Goal: Task Accomplishment & Management: Manage account settings

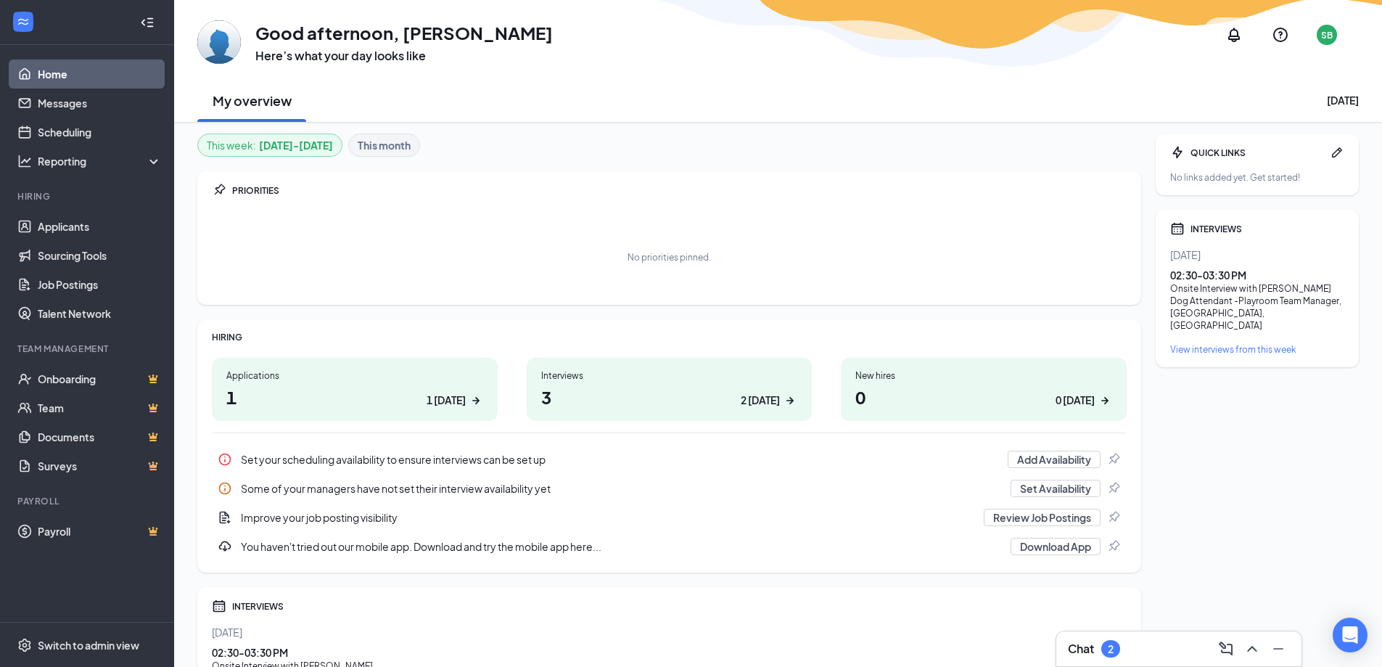
click at [410, 390] on h1 "1 1 today" at bounding box center [354, 397] width 257 height 25
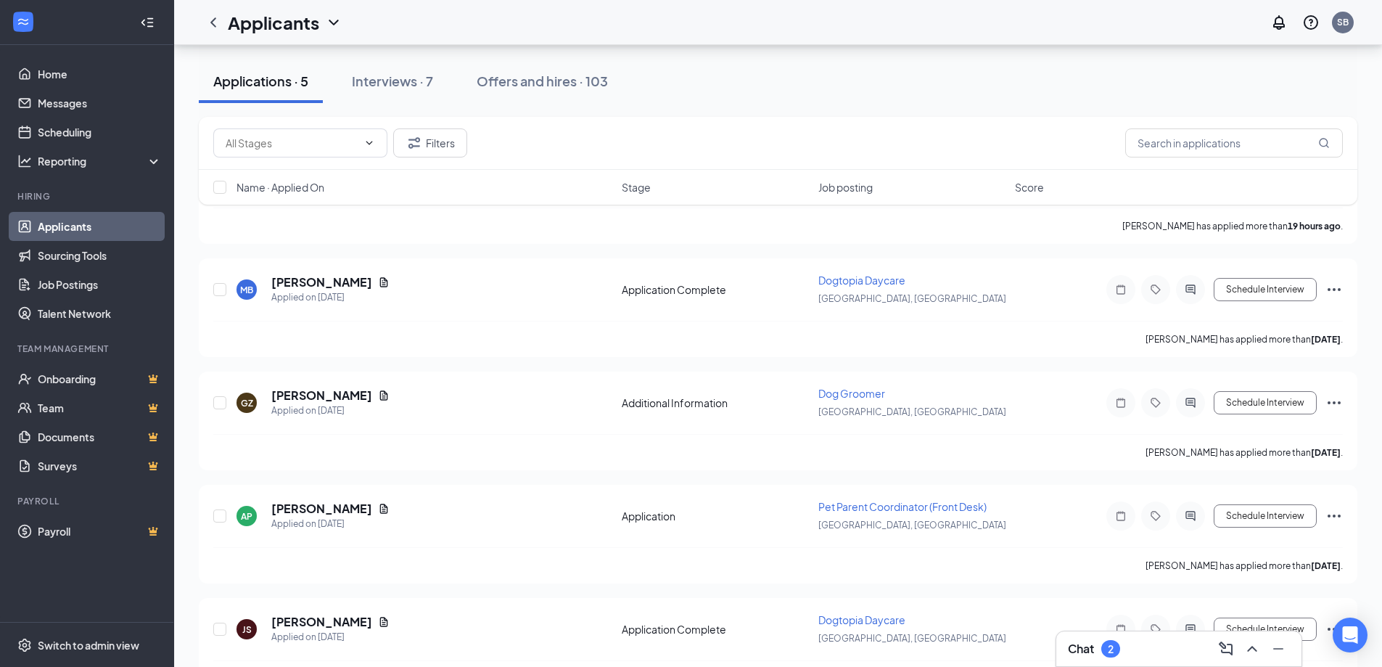
scroll to position [180, 0]
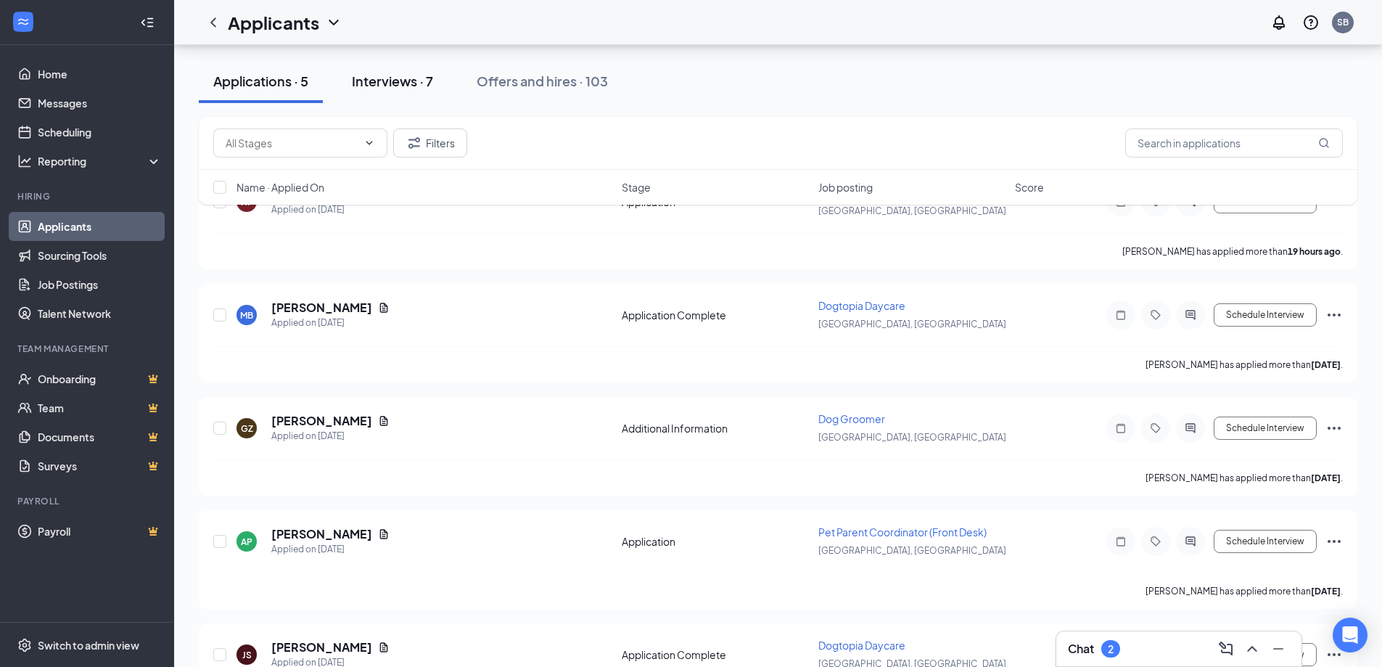
click at [396, 81] on div "Interviews · 7" at bounding box center [392, 81] width 81 height 18
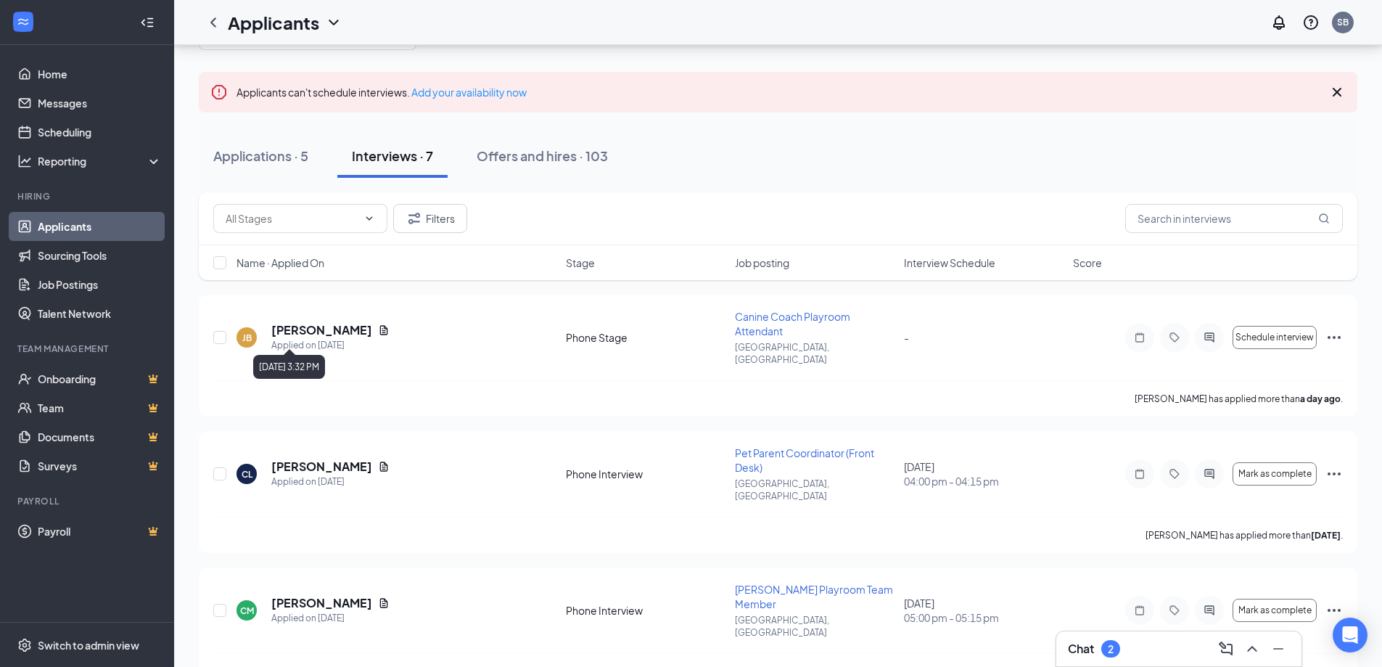
scroll to position [73, 0]
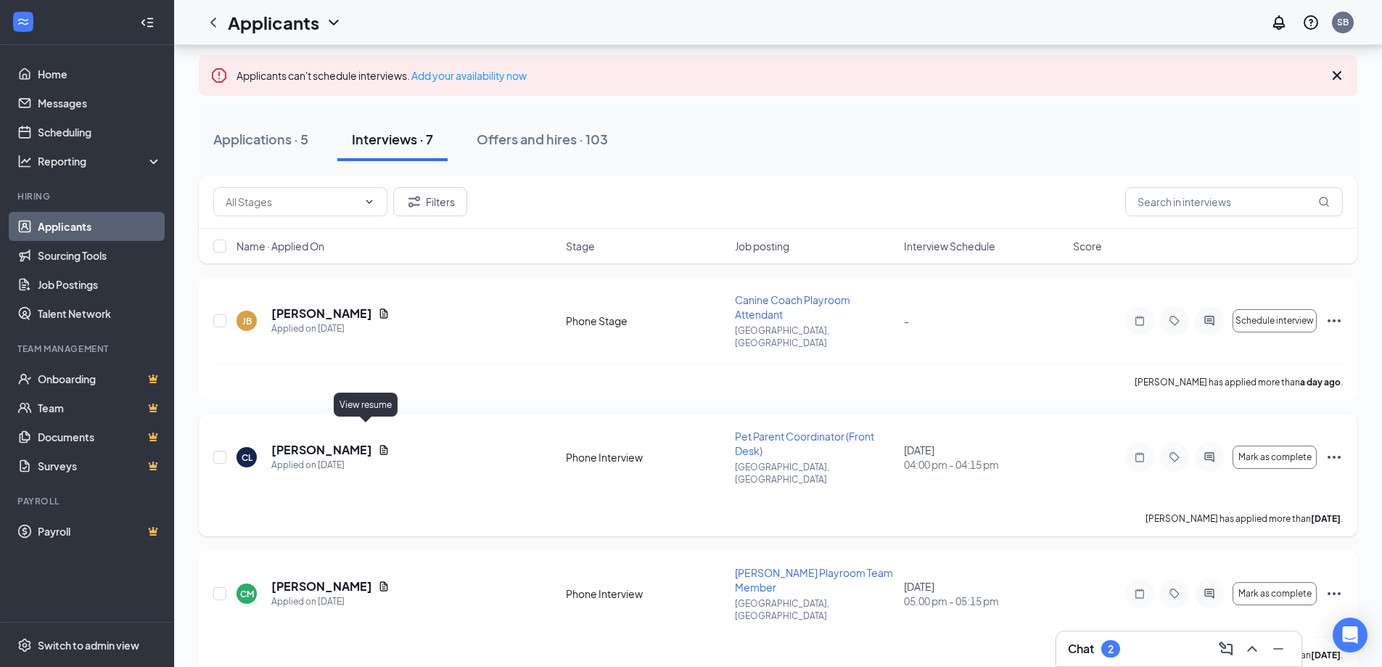
click at [380, 445] on icon "Document" at bounding box center [384, 449] width 8 height 9
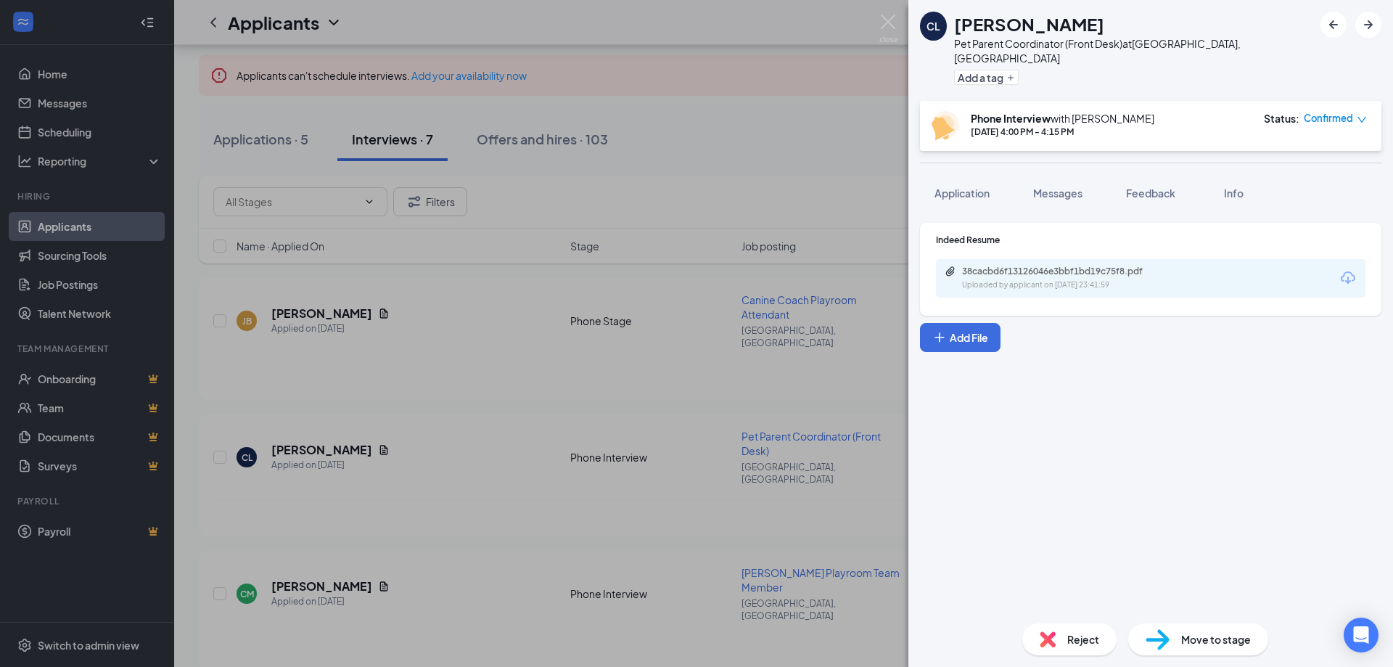
click at [1144, 279] on div "Uploaded by applicant on [DATE] 23:41:59" at bounding box center [1071, 285] width 218 height 12
click at [298, 398] on div "CL [PERSON_NAME] Pet Parent Coordinator (Front Desk) at [GEOGRAPHIC_DATA], [GEO…" at bounding box center [696, 333] width 1393 height 667
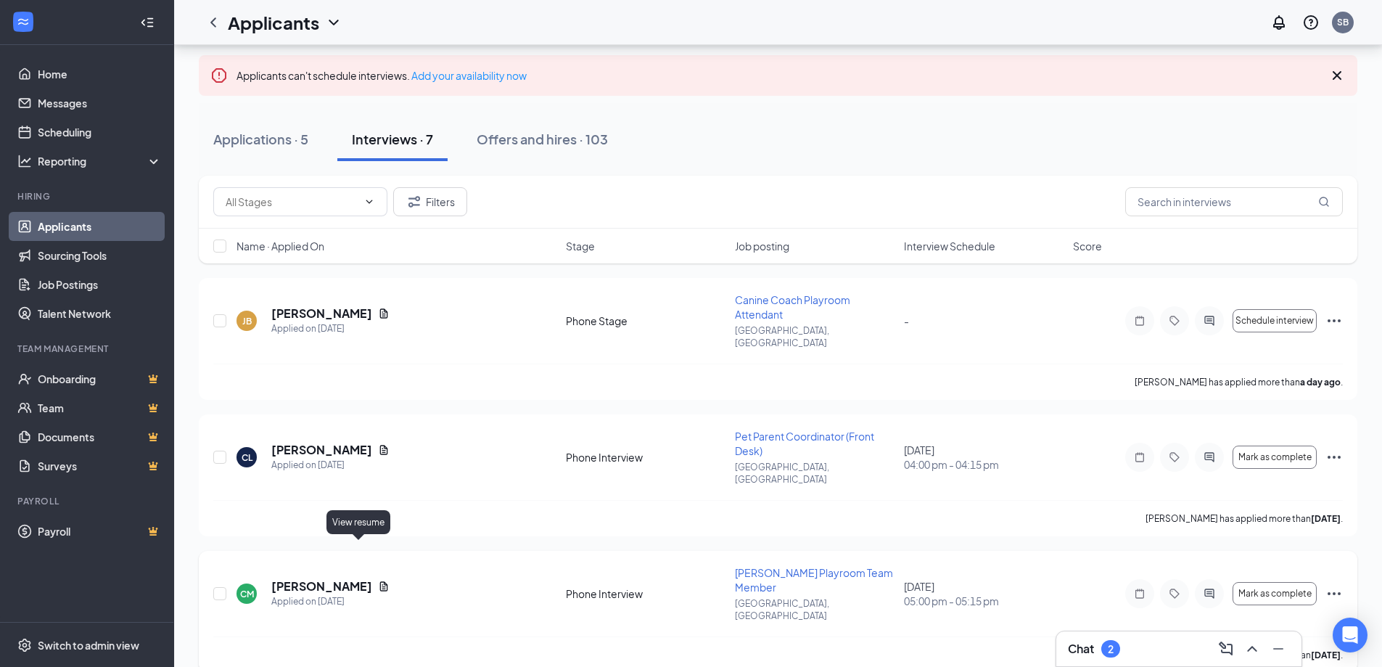
click at [378, 580] on icon "Document" at bounding box center [384, 586] width 12 height 12
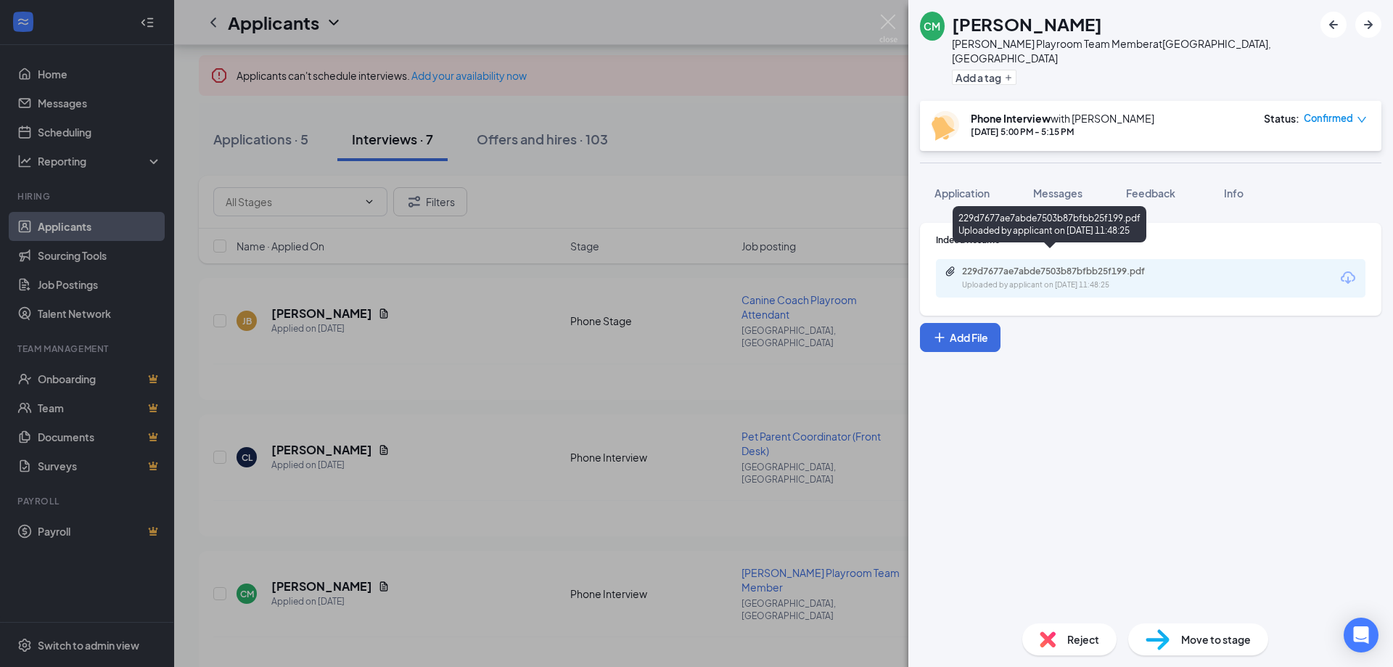
click at [1093, 279] on div "Uploaded by applicant on [DATE] 11:48:25" at bounding box center [1071, 285] width 218 height 12
click at [887, 9] on div "[PERSON_NAME] [PERSON_NAME] Playroom Team Member at [GEOGRAPHIC_DATA], [GEOGRAP…" at bounding box center [696, 333] width 1393 height 667
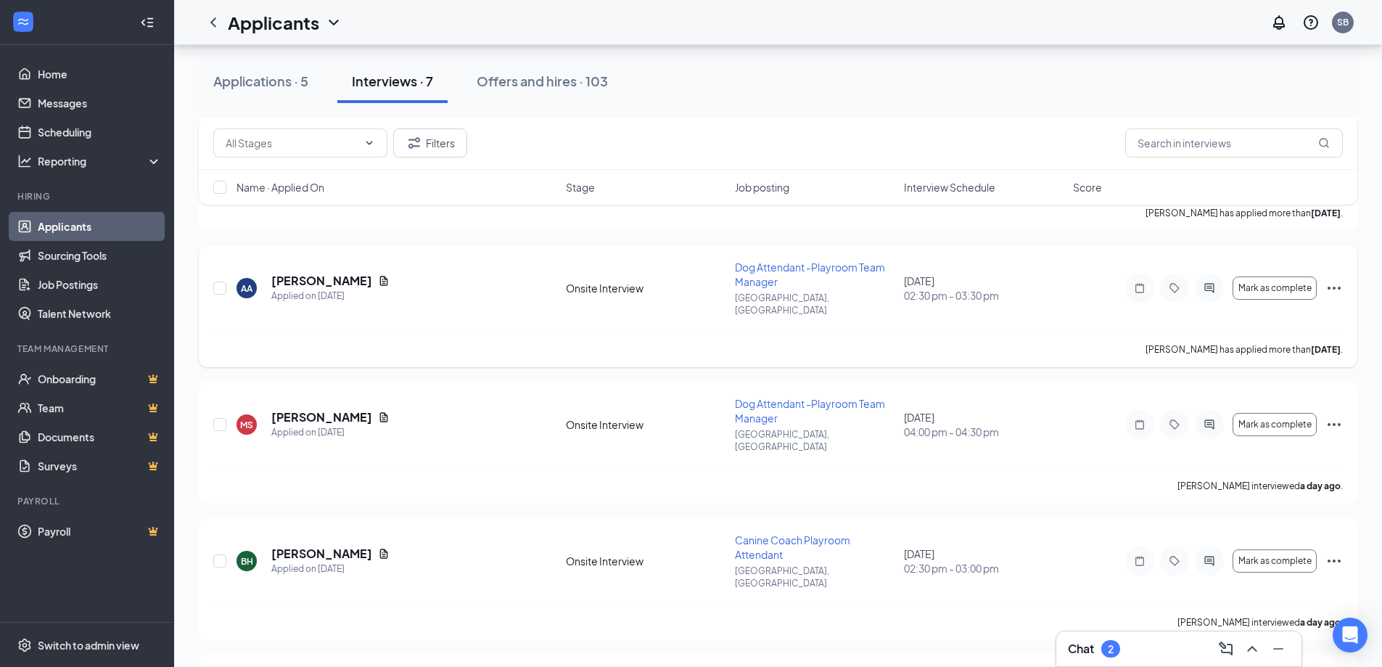
scroll to position [528, 0]
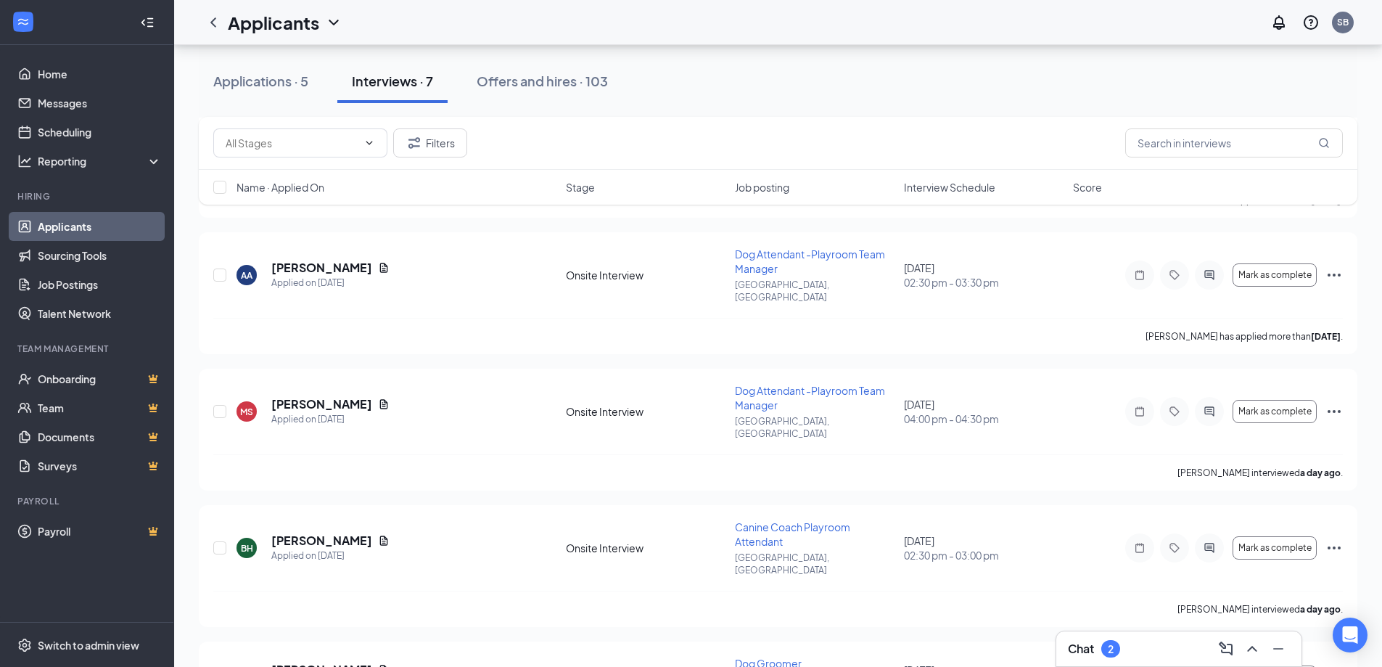
click at [1144, 642] on div "Chat 2" at bounding box center [1179, 648] width 222 height 23
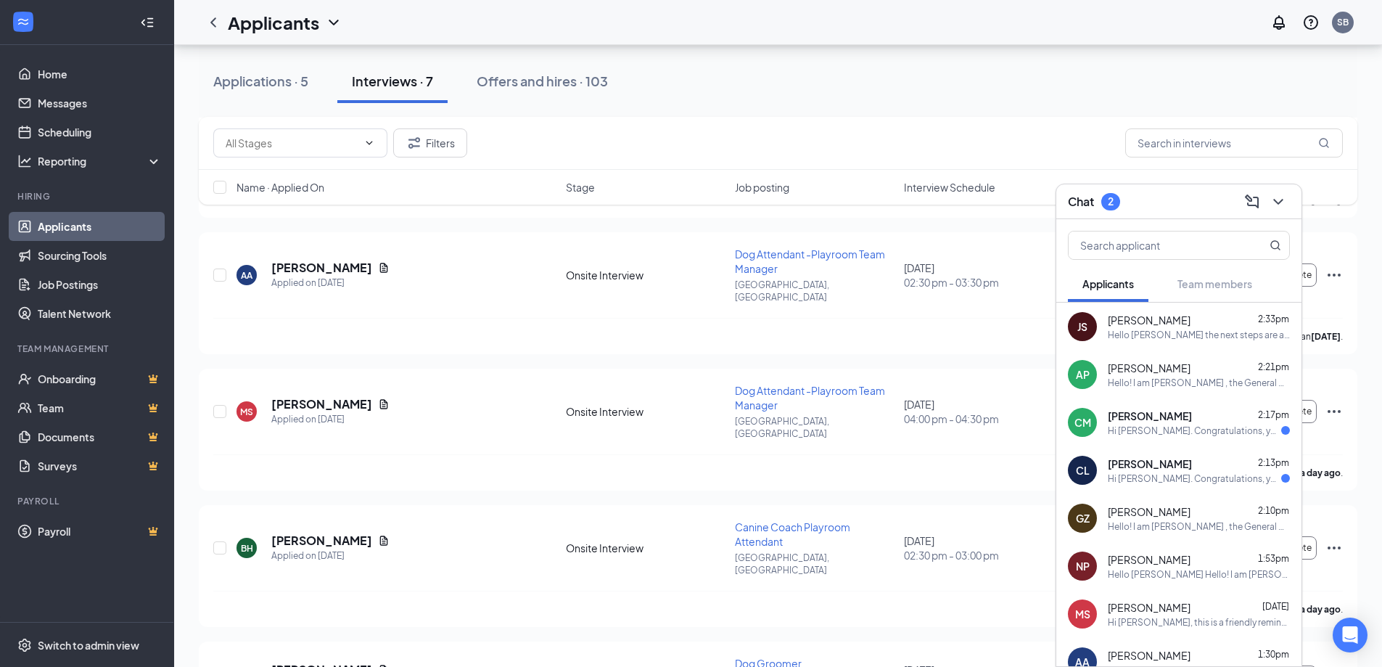
click at [1170, 330] on div "Hello [PERSON_NAME] the next steps are a phone interview. With you being out of…" at bounding box center [1199, 335] width 182 height 12
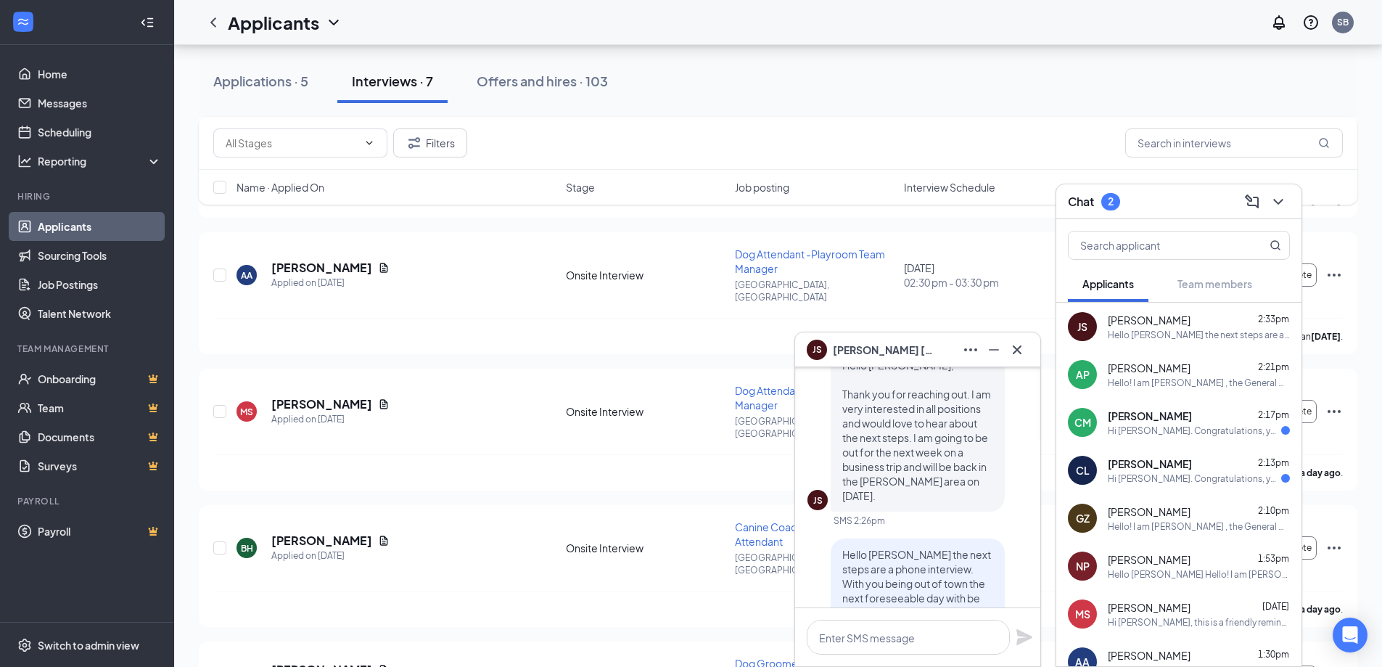
scroll to position [-73, 0]
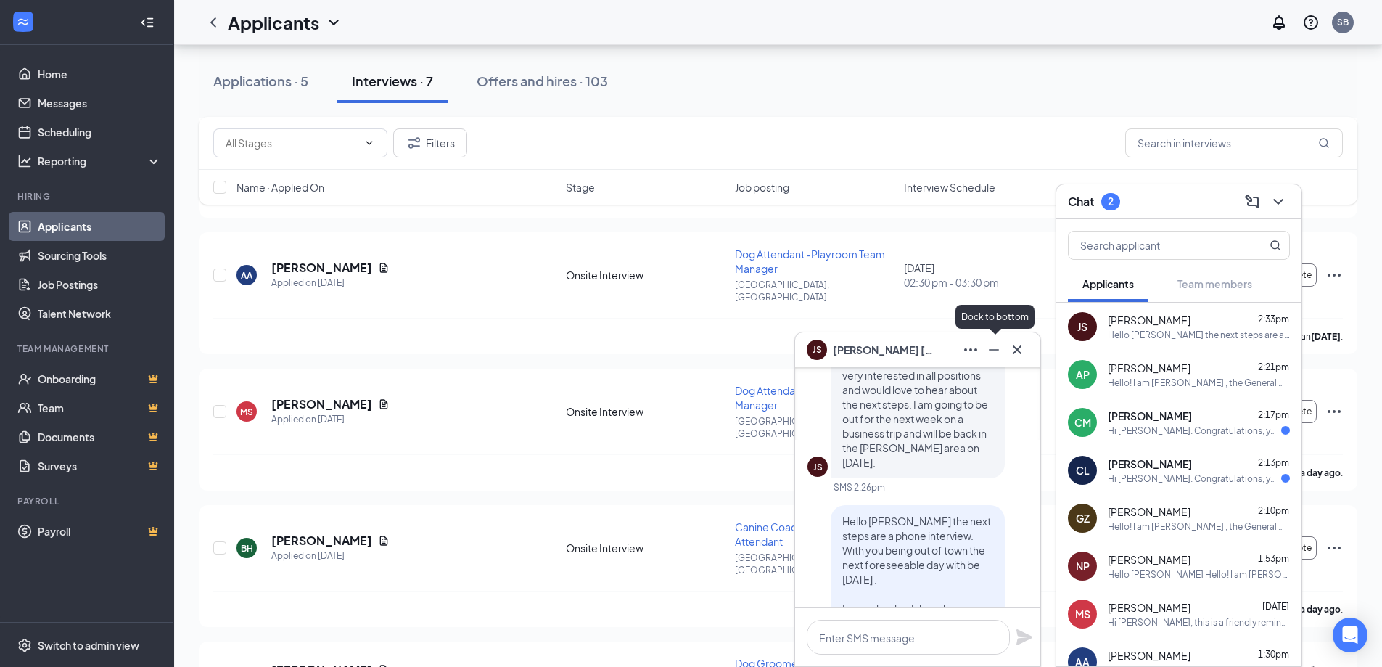
click at [991, 350] on icon "Minimize" at bounding box center [993, 349] width 17 height 17
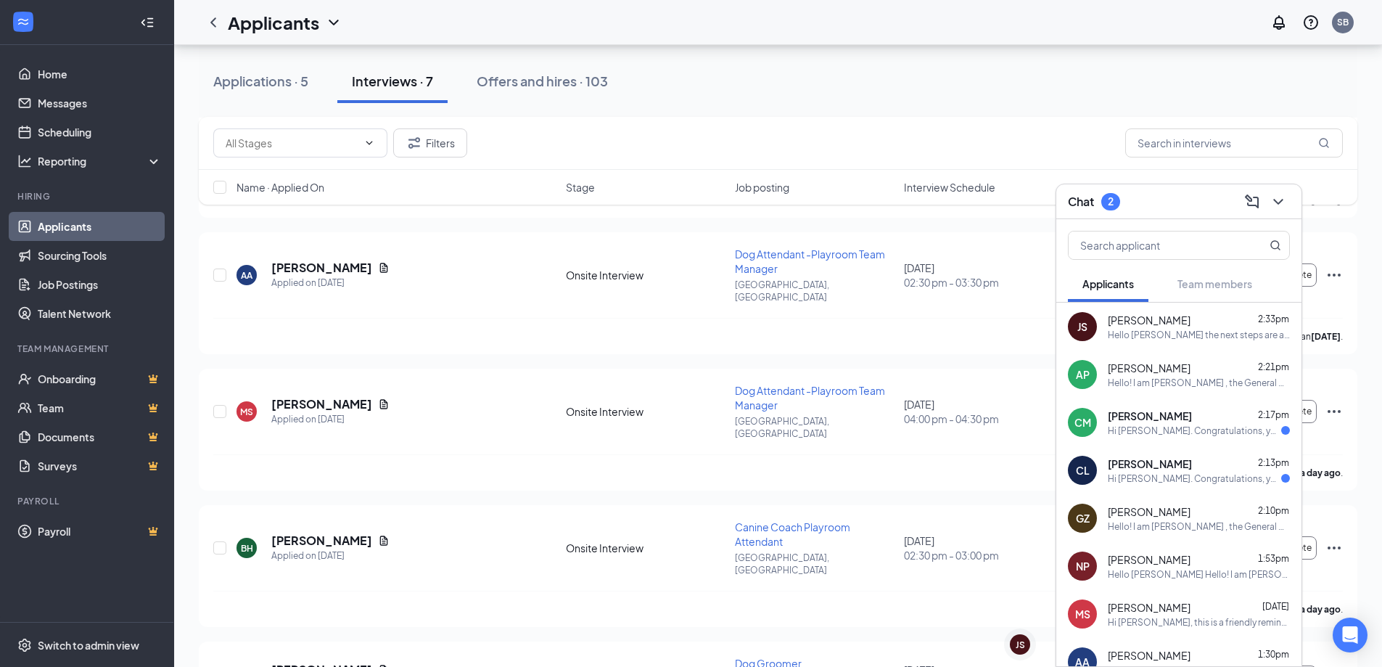
click at [832, 91] on div "Applications · 5 Interviews · 7 Offers and hires · 103" at bounding box center [778, 81] width 1159 height 44
